Goal: Navigation & Orientation: Find specific page/section

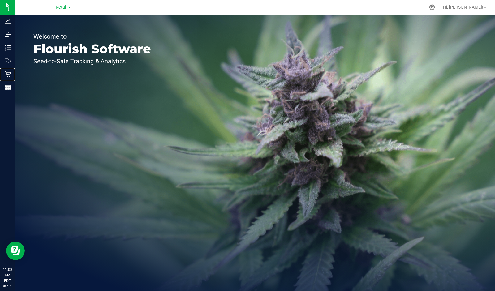
click at [0, 0] on p "Retail" at bounding box center [0, 0] width 0 height 0
click at [137, 148] on div "Welcome to Flourish Software Seed-to-Sale Tracking & Analytics" at bounding box center [92, 153] width 155 height 276
click at [63, 9] on span "Retail" at bounding box center [62, 7] width 12 height 5
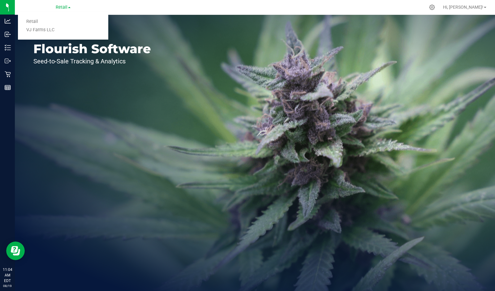
click at [31, 19] on link "Retail" at bounding box center [63, 22] width 90 height 8
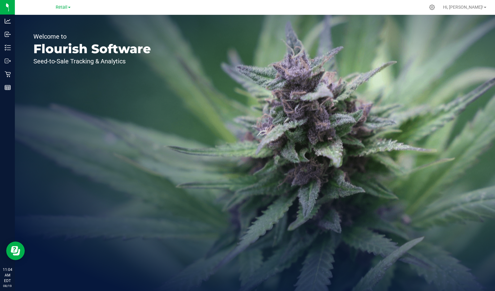
click at [0, 0] on img at bounding box center [0, 0] width 0 height 0
click at [123, 118] on div "Welcome to Flourish Software Seed-to-Sale Tracking & Analytics" at bounding box center [92, 153] width 155 height 276
click at [6, 25] on div "Analytics" at bounding box center [8, 21] width 13 height 12
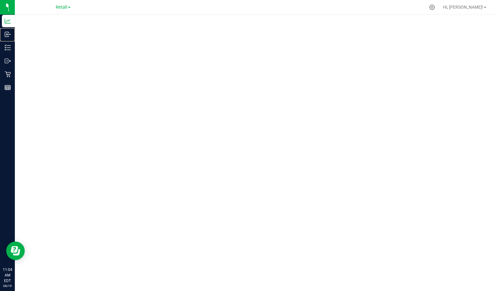
click at [0, 0] on p "Inbound" at bounding box center [0, 0] width 0 height 0
click at [0, 0] on p "Inventory" at bounding box center [0, 0] width 0 height 0
click at [0, 0] on p "Outbound" at bounding box center [0, 0] width 0 height 0
click at [6, 49] on icon at bounding box center [8, 48] width 6 height 6
click at [0, 0] on p "Retail" at bounding box center [0, 0] width 0 height 0
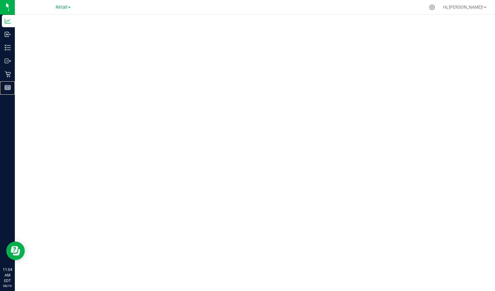
click at [0, 0] on p "Reports" at bounding box center [0, 0] width 0 height 0
click at [0, 0] on p "Analytics" at bounding box center [0, 0] width 0 height 0
click at [0, 0] on p "Inventory" at bounding box center [0, 0] width 0 height 0
click at [8, 48] on line at bounding box center [8, 48] width 3 height 0
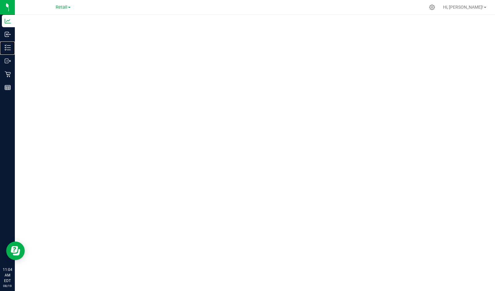
click at [5, 50] on icon at bounding box center [5, 49] width 1 height 1
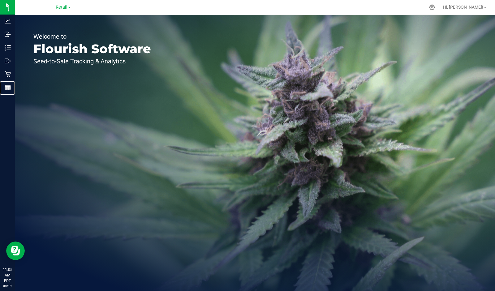
click at [8, 87] on icon at bounding box center [8, 87] width 6 height 6
click at [0, 0] on p "Retail" at bounding box center [0, 0] width 0 height 0
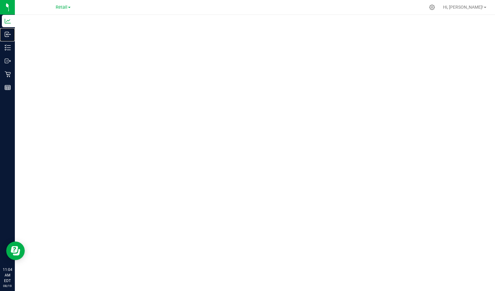
click at [6, 34] on icon at bounding box center [6, 33] width 1 height 1
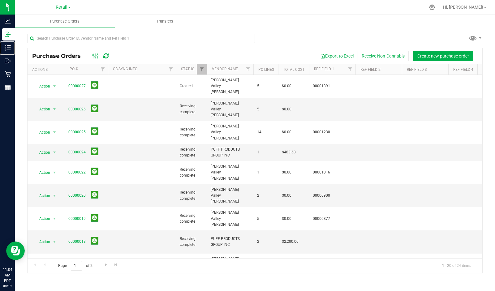
click at [0, 0] on p "Inventory" at bounding box center [0, 0] width 0 height 0
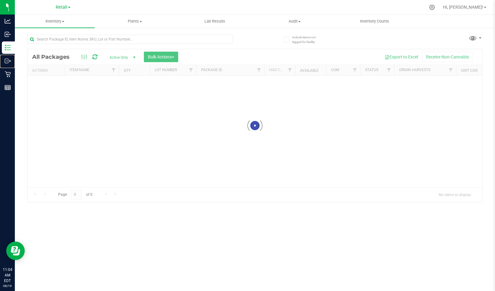
click at [0, 0] on p "Outbound" at bounding box center [0, 0] width 0 height 0
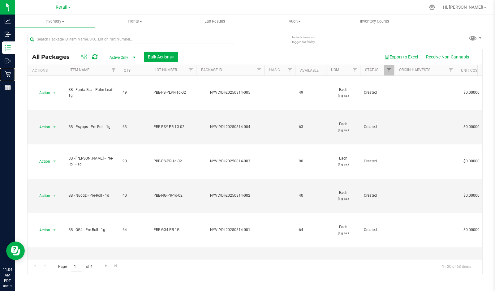
click at [0, 0] on p "Retail" at bounding box center [0, 0] width 0 height 0
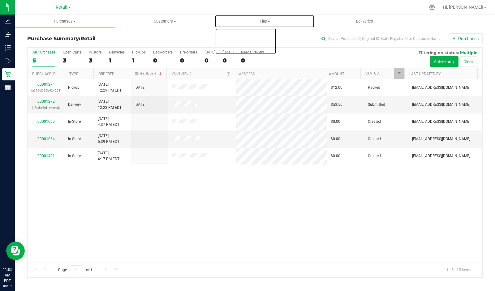
click at [267, 24] on span "Tills" at bounding box center [264, 22] width 99 height 6
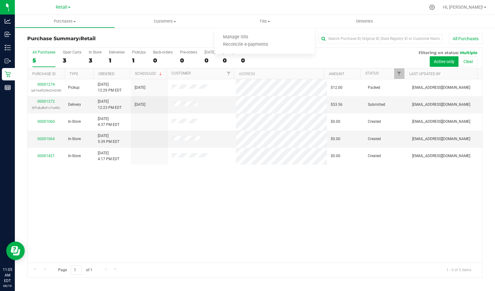
click at [109, 256] on div "00001274 (a016ef526b024208) Pickup 8/6/2025 12:29 PM EDT 8/6/2025 $12.00 Packed…" at bounding box center [255, 170] width 455 height 183
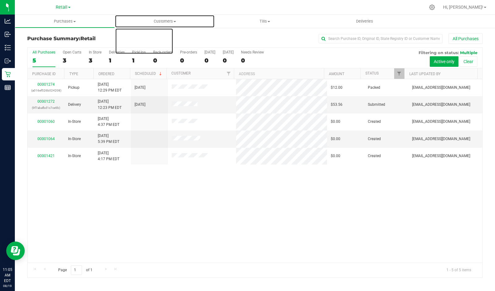
click at [167, 23] on span "Customers" at bounding box center [164, 22] width 99 height 6
click at [141, 39] on span "All customers" at bounding box center [137, 37] width 45 height 5
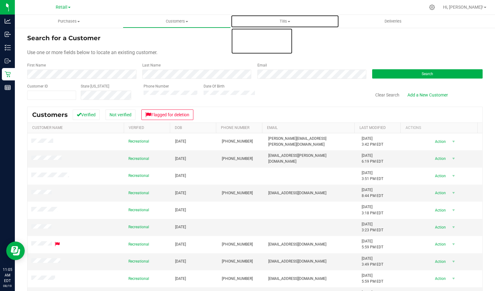
click at [286, 23] on span "Tills" at bounding box center [284, 22] width 107 height 6
click at [256, 40] on span "Manage tills" at bounding box center [252, 37] width 42 height 5
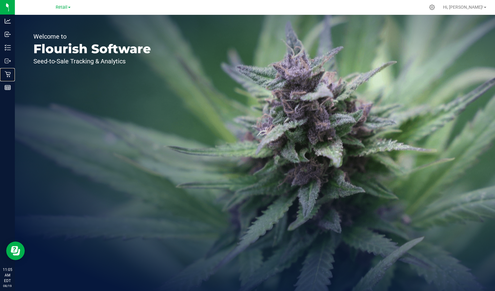
click at [10, 73] on icon at bounding box center [8, 74] width 6 height 6
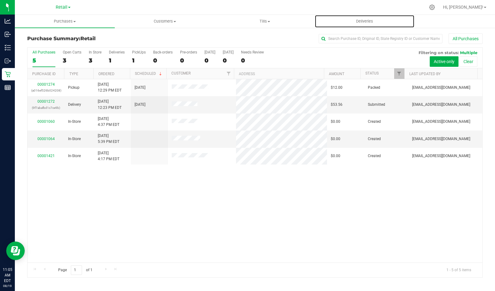
click at [373, 21] on span "Deliveries" at bounding box center [365, 22] width 34 height 6
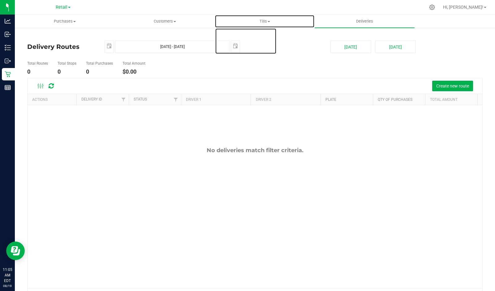
click at [262, 21] on span "Tills" at bounding box center [264, 22] width 99 height 6
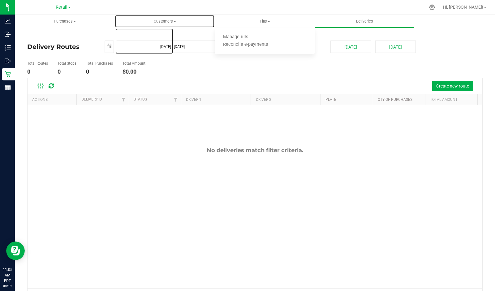
click at [165, 20] on span "Customers" at bounding box center [164, 22] width 99 height 6
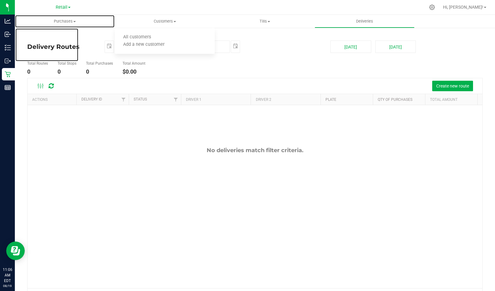
click at [66, 21] on span "Purchases" at bounding box center [64, 22] width 99 height 6
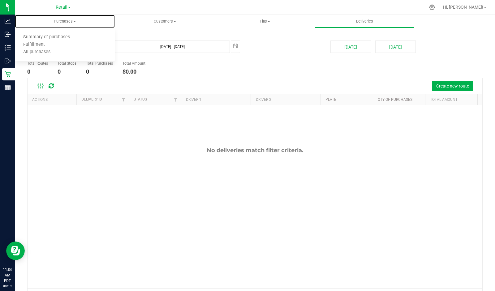
click at [44, 53] on span "All purchases" at bounding box center [37, 52] width 44 height 5
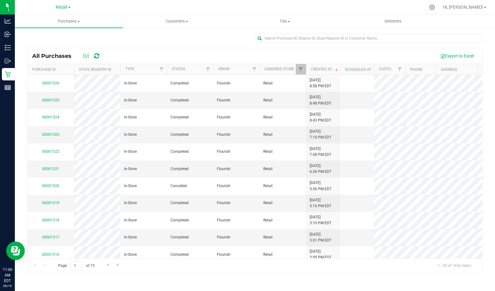
click at [480, 8] on span "Hi, [PERSON_NAME]!" at bounding box center [463, 7] width 40 height 5
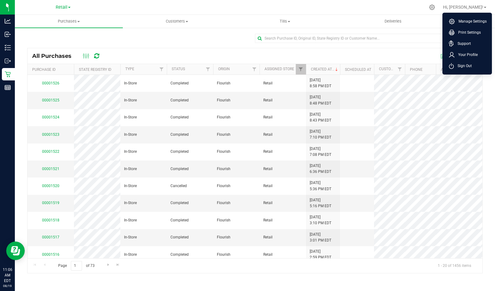
click at [166, 49] on div "All Purchases Export to Excel" at bounding box center [255, 55] width 455 height 15
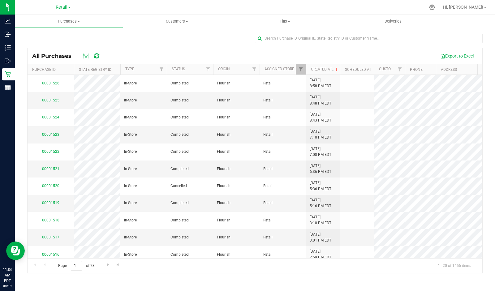
click at [59, 7] on span "Retail" at bounding box center [62, 7] width 12 height 5
click at [31, 19] on link "Retail" at bounding box center [63, 22] width 90 height 8
click at [9, 88] on line at bounding box center [9, 88] width 0 height 3
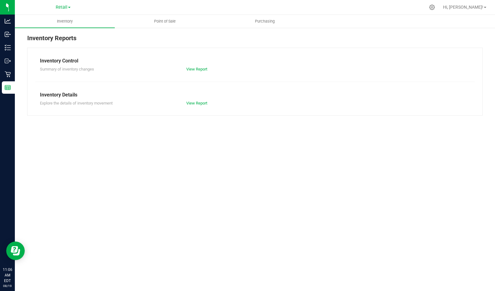
click at [110, 172] on div "Inventory Point of Sale Purchasing Inventory Reports Inventory Control Summary …" at bounding box center [255, 153] width 480 height 276
click at [170, 16] on uib-tab-heading "Point of Sale" at bounding box center [164, 21] width 99 height 12
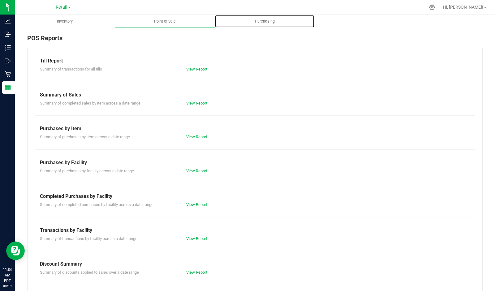
click at [270, 19] on span "Purchasing" at bounding box center [265, 22] width 37 height 6
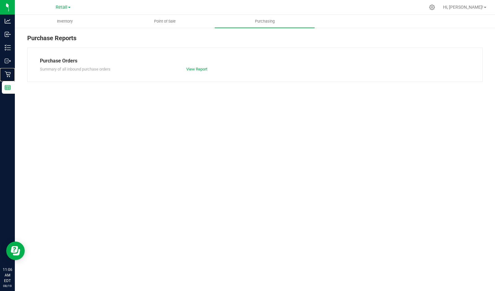
click at [6, 73] on icon at bounding box center [8, 74] width 6 height 6
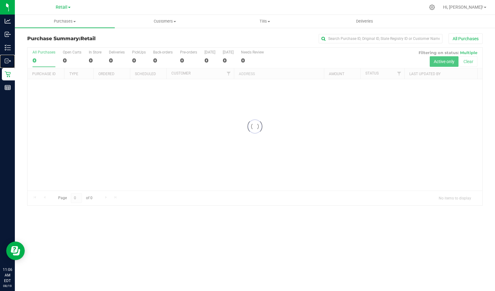
click at [10, 61] on icon at bounding box center [10, 61] width 1 height 1
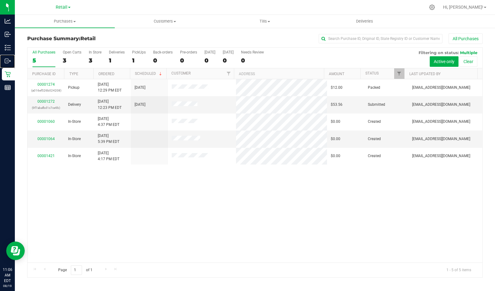
click at [6, 61] on circle at bounding box center [6, 61] width 1 height 1
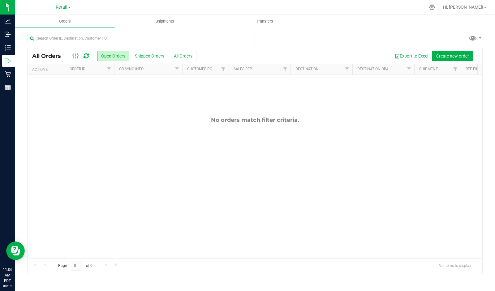
click at [284, 192] on div "No orders match filter criteria." at bounding box center [255, 187] width 455 height 225
click at [9, 47] on icon at bounding box center [8, 48] width 6 height 6
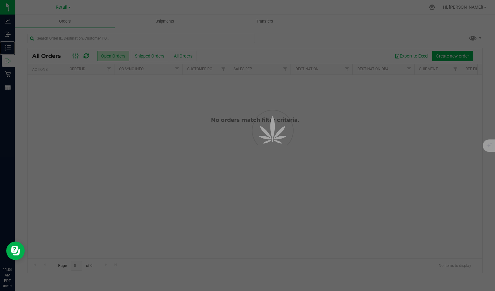
click at [9, 50] on line at bounding box center [8, 50] width 3 height 0
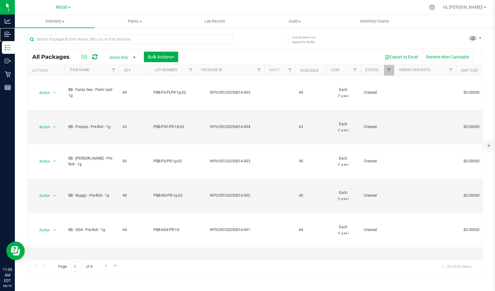
click at [14, 28] on div "Inbound" at bounding box center [8, 34] width 13 height 12
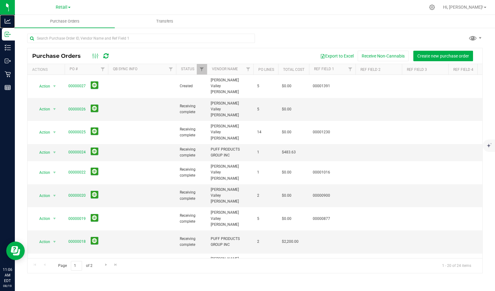
click at [0, 0] on p "Analytics" at bounding box center [0, 0] width 0 height 0
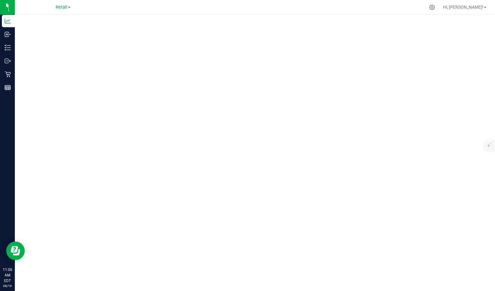
click at [0, 0] on img at bounding box center [0, 0] width 0 height 0
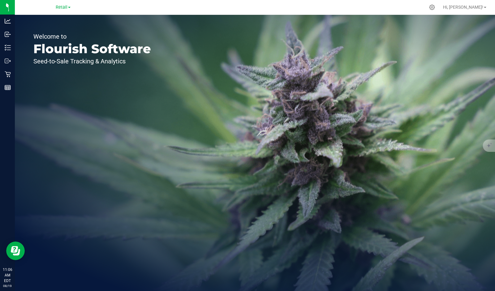
click at [316, 144] on div "Welcome to Flourish Software Seed-to-Sale Tracking & Analytics" at bounding box center [255, 153] width 480 height 276
click at [301, 151] on div "Welcome to Flourish Software Seed-to-Sale Tracking & Analytics" at bounding box center [255, 153] width 480 height 276
click at [264, 167] on div "Welcome to Flourish Software Seed-to-Sale Tracking & Analytics" at bounding box center [255, 153] width 480 height 276
click at [218, 177] on div "Welcome to Flourish Software Seed-to-Sale Tracking & Analytics" at bounding box center [255, 153] width 480 height 276
click at [63, 53] on p "Flourish Software" at bounding box center [92, 49] width 118 height 12
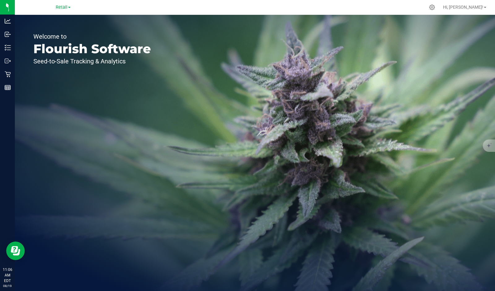
click at [55, 39] on p "Welcome to" at bounding box center [92, 36] width 118 height 6
click at [61, 45] on p "Flourish Software" at bounding box center [92, 49] width 118 height 12
click at [315, 223] on div "Welcome to Flourish Software Seed-to-Sale Tracking & Analytics" at bounding box center [255, 153] width 480 height 276
click at [397, 210] on div "Welcome to Flourish Software Seed-to-Sale Tracking & Analytics" at bounding box center [255, 153] width 480 height 276
click at [430, 210] on div "Welcome to Flourish Software Seed-to-Sale Tracking & Analytics" at bounding box center [255, 153] width 480 height 276
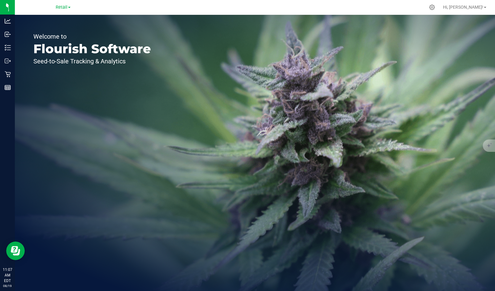
click at [425, 188] on div "Welcome to Flourish Software Seed-to-Sale Tracking & Analytics" at bounding box center [255, 153] width 480 height 276
click at [379, 172] on div "Welcome to Flourish Software Seed-to-Sale Tracking & Analytics" at bounding box center [255, 153] width 480 height 276
click at [321, 191] on div "Welcome to Flourish Software Seed-to-Sale Tracking & Analytics" at bounding box center [255, 153] width 480 height 276
click at [306, 208] on div "Welcome to Flourish Software Seed-to-Sale Tracking & Analytics" at bounding box center [255, 153] width 480 height 276
click at [341, 214] on div "Welcome to Flourish Software Seed-to-Sale Tracking & Analytics" at bounding box center [255, 153] width 480 height 276
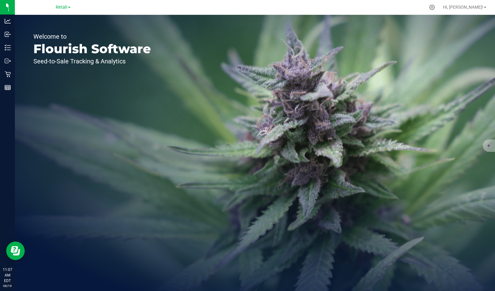
click at [352, 201] on div "Welcome to Flourish Software Seed-to-Sale Tracking & Analytics" at bounding box center [255, 153] width 480 height 276
click at [359, 200] on div "Welcome to Flourish Software Seed-to-Sale Tracking & Analytics" at bounding box center [255, 153] width 480 height 276
click at [353, 206] on div "Welcome to Flourish Software Seed-to-Sale Tracking & Analytics" at bounding box center [255, 153] width 480 height 276
click at [339, 210] on div "Welcome to Flourish Software Seed-to-Sale Tracking & Analytics" at bounding box center [255, 153] width 480 height 276
click at [323, 218] on div "Welcome to Flourish Software Seed-to-Sale Tracking & Analytics" at bounding box center [255, 153] width 480 height 276
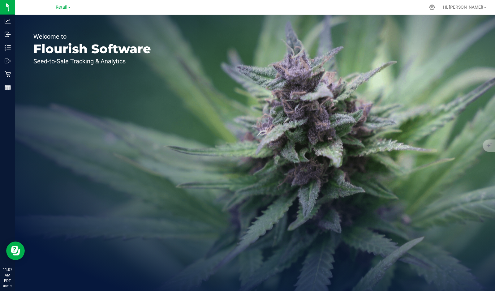
click at [310, 219] on div "Welcome to Flourish Software Seed-to-Sale Tracking & Analytics" at bounding box center [255, 153] width 480 height 276
click at [256, 232] on div "Welcome to Flourish Software Seed-to-Sale Tracking & Analytics" at bounding box center [255, 153] width 480 height 276
click at [347, 228] on div "Welcome to Flourish Software Seed-to-Sale Tracking & Analytics" at bounding box center [255, 153] width 480 height 276
click at [418, 228] on div "Welcome to Flourish Software Seed-to-Sale Tracking & Analytics" at bounding box center [255, 153] width 480 height 276
click at [473, 245] on div "Welcome to Flourish Software Seed-to-Sale Tracking & Analytics" at bounding box center [255, 153] width 480 height 276
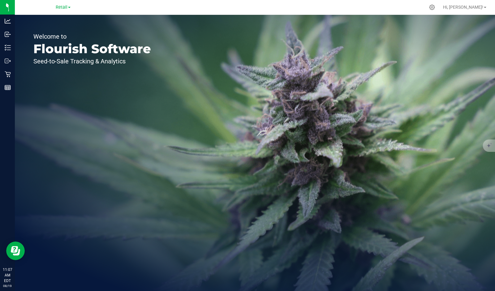
click at [395, 251] on div "Welcome to Flourish Software Seed-to-Sale Tracking & Analytics" at bounding box center [255, 153] width 480 height 276
click at [385, 211] on div "Welcome to Flourish Software Seed-to-Sale Tracking & Analytics" at bounding box center [255, 153] width 480 height 276
click at [291, 203] on div "Welcome to Flourish Software Seed-to-Sale Tracking & Analytics" at bounding box center [255, 153] width 480 height 276
